Goal: Navigation & Orientation: Find specific page/section

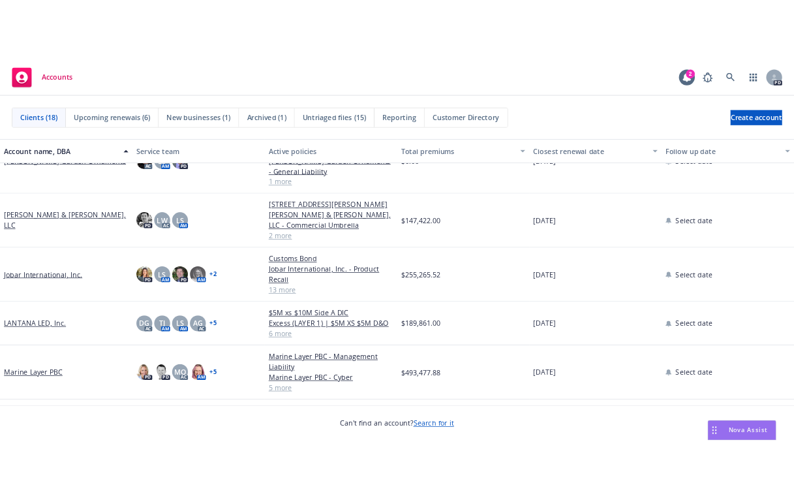
scroll to position [356, 0]
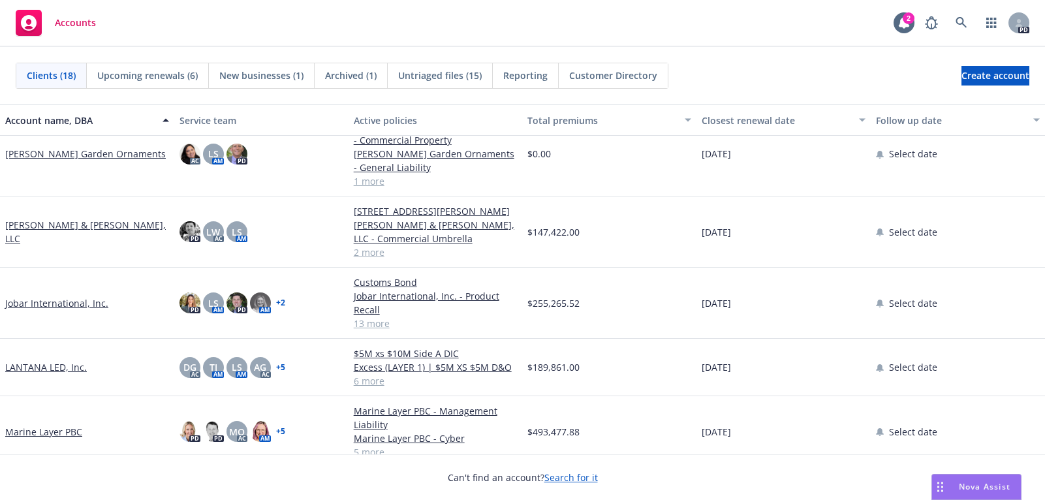
click at [277, 304] on link "+ 2" at bounding box center [280, 303] width 9 height 8
click at [670, 6] on div "Accounts 2 PD" at bounding box center [522, 23] width 1045 height 47
click at [46, 305] on link "Jobar International, Inc." at bounding box center [56, 303] width 103 height 14
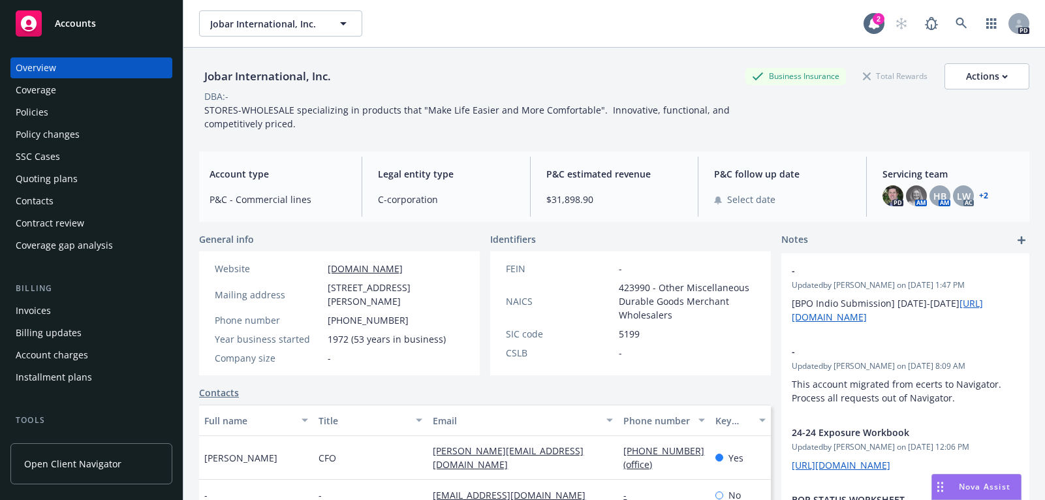
click at [27, 108] on div "Policies" at bounding box center [32, 112] width 33 height 21
